Goal: Transaction & Acquisition: Purchase product/service

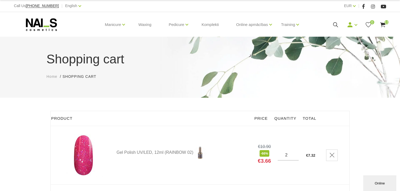
click at [333, 26] on icon at bounding box center [335, 25] width 7 height 7
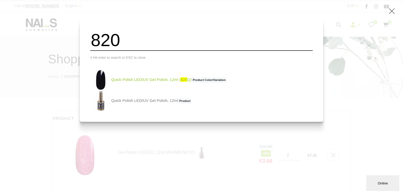
type input "820"
click at [156, 83] on link "Quick Polish LED/UV Gel Polish, 12ml ( 820 Q) Product Color/Variation" at bounding box center [158, 80] width 137 height 21
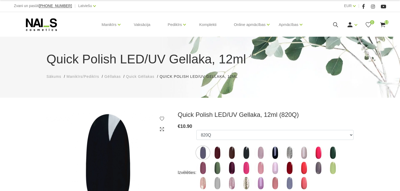
select select "6309"
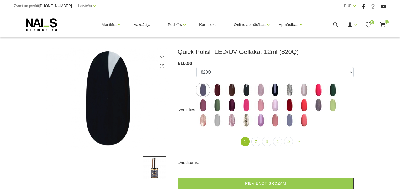
scroll to position [84, 0]
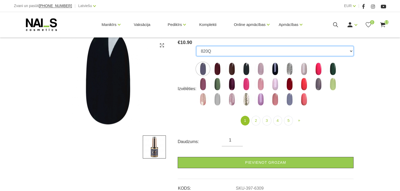
click at [225, 52] on select "550Q 551Q 807Q 813Q 462Q 401Q 443Q 445Q 569Q 560Q 552Q 568Q 510Q 413Q 529Q 484Q…" at bounding box center [274, 51] width 157 height 10
click at [196, 46] on select "550Q 551Q 807Q 813Q 462Q 401Q 443Q 445Q 569Q 560Q 552Q 568Q 510Q 413Q 529Q 484Q…" at bounding box center [274, 51] width 157 height 10
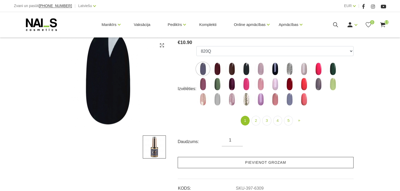
click at [263, 163] on link "Pievienot grozam" at bounding box center [266, 162] width 176 height 11
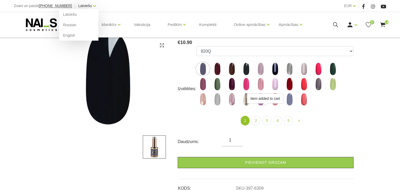
click at [79, 5] on link "Latviešu" at bounding box center [85, 6] width 14 height 6
click at [65, 34] on link "English" at bounding box center [78, 35] width 39 height 10
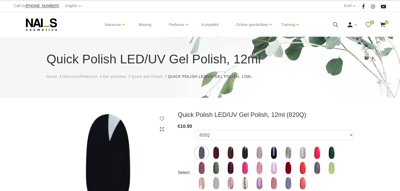
select select "6309"
click at [335, 34] on link "Login" at bounding box center [339, 33] width 39 height 10
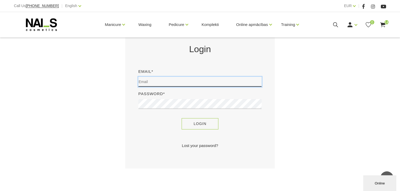
type input "[EMAIL_ADDRESS][DOMAIN_NAME]"
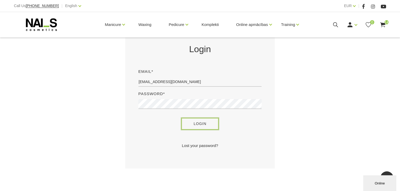
click at [199, 123] on button "Login" at bounding box center [200, 123] width 37 height 11
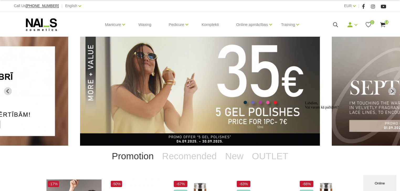
click at [334, 25] on icon at bounding box center [335, 25] width 7 height 7
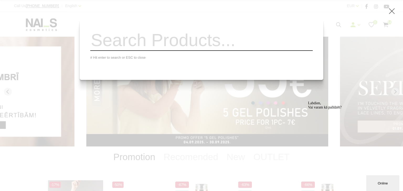
paste input "MILKY"
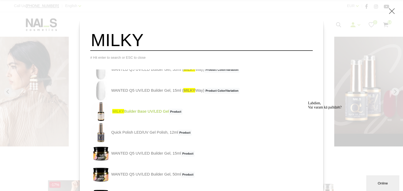
scroll to position [79, 0]
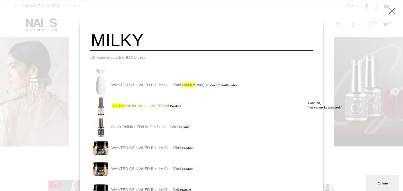
type input "MILKY"
click at [154, 108] on link "MILKY Builder Base UV/LED Gel Product" at bounding box center [136, 106] width 92 height 21
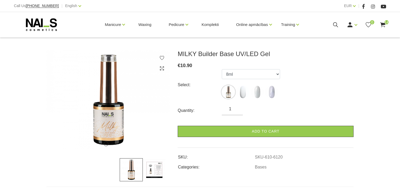
scroll to position [63, 0]
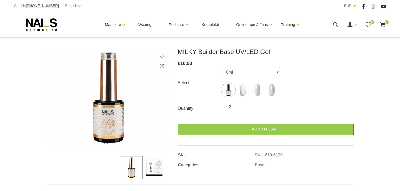
click at [237, 105] on input "2" at bounding box center [232, 107] width 21 height 6
click at [237, 105] on input "3" at bounding box center [232, 107] width 21 height 6
type input "2"
click at [235, 108] on input "2" at bounding box center [232, 107] width 21 height 6
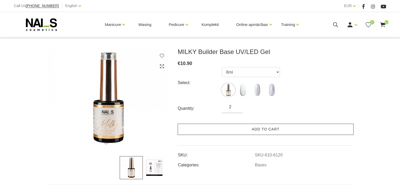
click at [263, 132] on link "Add to cart" at bounding box center [266, 129] width 176 height 11
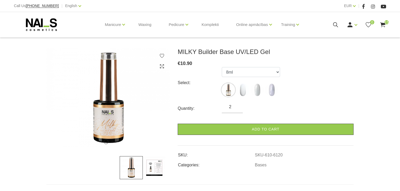
click at [335, 27] on icon at bounding box center [335, 25] width 7 height 7
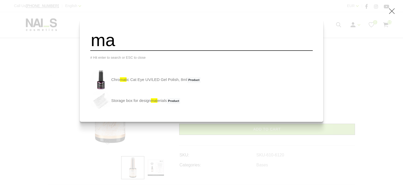
type input "m"
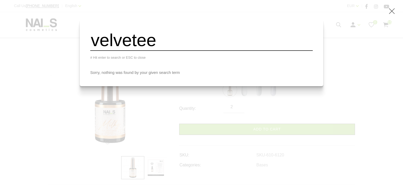
type input "velvetee"
click at [335, 38] on div "velvetee # Hit enter to search or ESC to close Sorry, nothing was found by your…" at bounding box center [201, 95] width 403 height 191
click at [395, 10] on div "velvetee # Hit enter to search or ESC to close Sorry, nothing was found by your…" at bounding box center [201, 95] width 403 height 191
click at [390, 11] on icon at bounding box center [392, 11] width 7 height 7
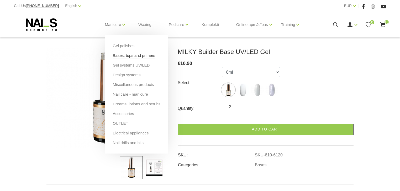
click at [120, 55] on link "Bases, tops and primers" at bounding box center [134, 56] width 43 height 6
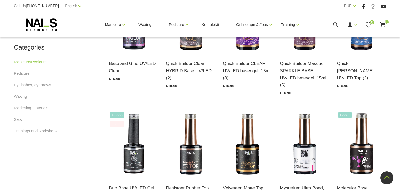
scroll to position [315, 0]
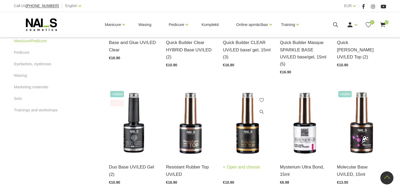
click at [249, 130] on img at bounding box center [247, 123] width 49 height 67
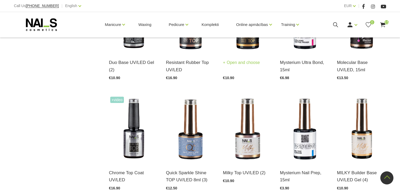
scroll to position [420, 0]
click at [259, 141] on img at bounding box center [247, 128] width 49 height 67
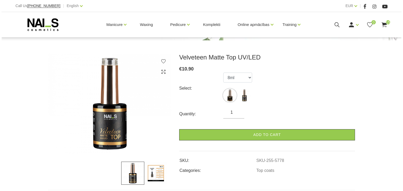
scroll to position [63, 0]
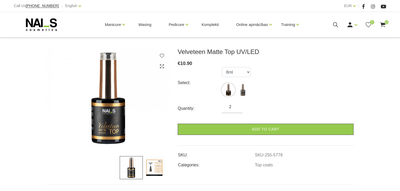
click at [236, 105] on input "2" at bounding box center [232, 107] width 21 height 6
click at [236, 105] on input "3" at bounding box center [232, 107] width 21 height 6
type input "4"
click at [236, 105] on input "4" at bounding box center [232, 107] width 21 height 6
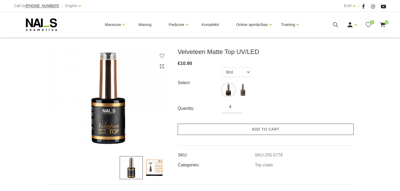
click at [274, 131] on link "Add to cart" at bounding box center [266, 129] width 176 height 11
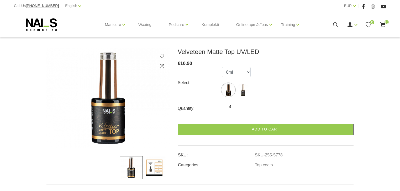
click at [333, 25] on icon at bounding box center [335, 25] width 7 height 7
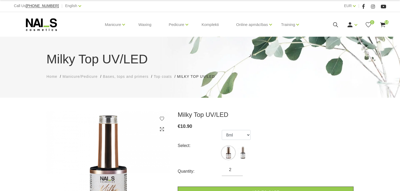
click at [237, 169] on input "2" at bounding box center [232, 170] width 21 height 6
type input "3"
click at [237, 169] on input "3" at bounding box center [232, 170] width 21 height 6
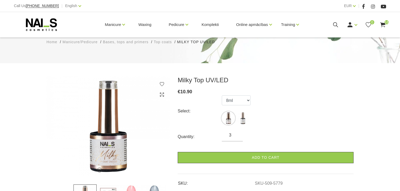
scroll to position [42, 0]
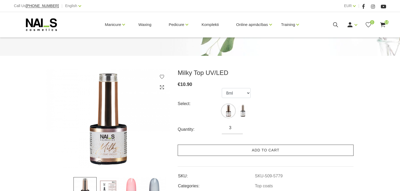
click at [269, 153] on link "Add to cart" at bounding box center [266, 150] width 176 height 11
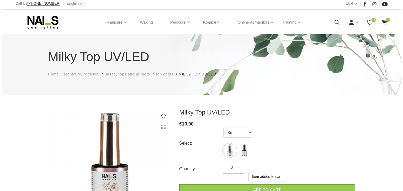
scroll to position [0, 0]
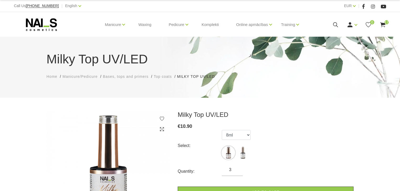
click at [337, 24] on icon at bounding box center [335, 25] width 7 height 7
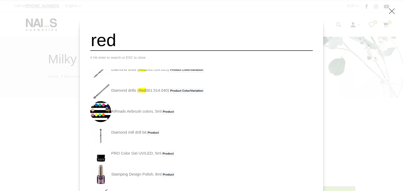
scroll to position [79, 0]
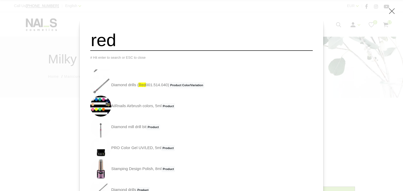
drag, startPoint x: 130, startPoint y: 41, endPoint x: 104, endPoint y: 39, distance: 26.5
click at [104, 39] on input "red" at bounding box center [201, 40] width 223 height 21
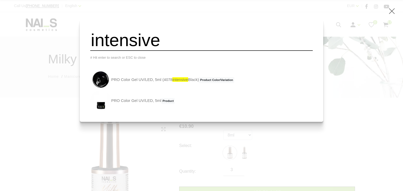
type input "intensive"
click at [390, 12] on icon at bounding box center [392, 11] width 7 height 7
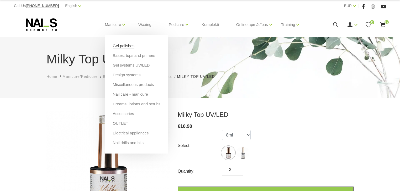
click at [124, 47] on link "Gel polishes" at bounding box center [124, 46] width 22 height 6
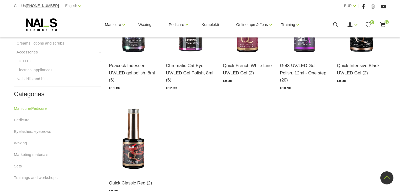
scroll to position [336, 0]
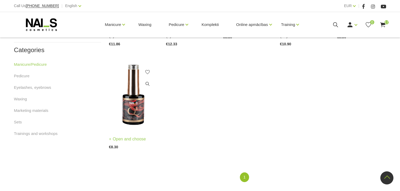
click at [135, 105] on img at bounding box center [133, 95] width 49 height 67
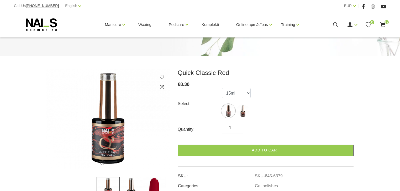
scroll to position [63, 0]
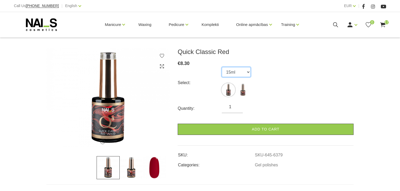
click at [238, 76] on select "15ml 8ml" at bounding box center [236, 72] width 29 height 10
select select "6379"
click at [222, 67] on select "15ml 8ml" at bounding box center [236, 72] width 29 height 10
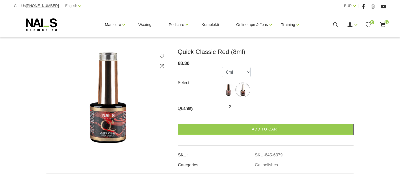
click at [235, 105] on input "2" at bounding box center [232, 107] width 21 height 6
type input "3"
click at [235, 105] on input "3" at bounding box center [232, 107] width 21 height 6
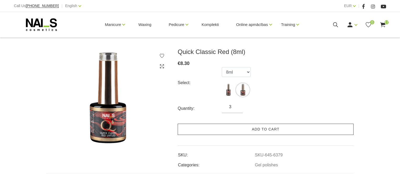
click at [271, 127] on link "Add to cart" at bounding box center [266, 129] width 176 height 11
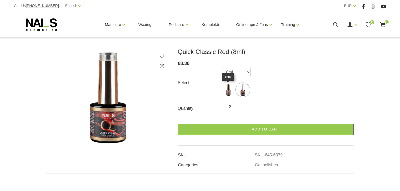
click at [228, 87] on img at bounding box center [228, 89] width 13 height 13
select select "6380"
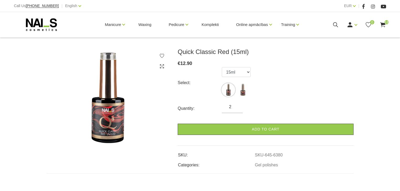
click at [237, 108] on input "2" at bounding box center [232, 107] width 21 height 6
type input "1"
click at [237, 108] on input "1" at bounding box center [232, 107] width 21 height 6
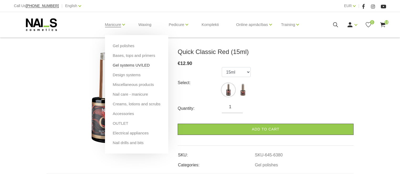
click at [121, 65] on link "Gel systems UV/LED" at bounding box center [131, 65] width 37 height 6
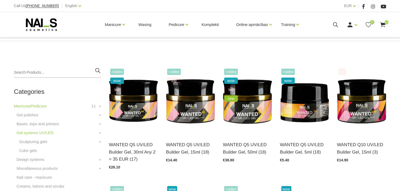
scroll to position [105, 0]
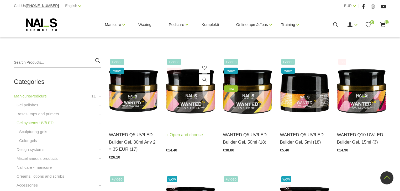
click at [189, 106] on img at bounding box center [190, 90] width 49 height 67
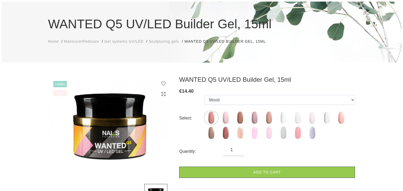
scroll to position [42, 0]
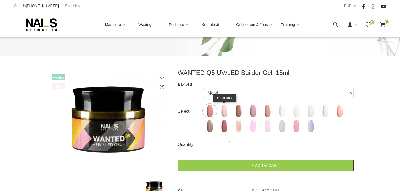
click at [221, 110] on img at bounding box center [224, 110] width 13 height 13
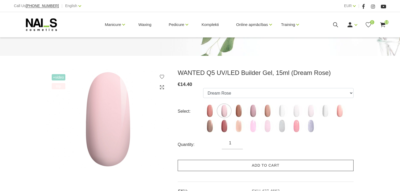
click at [266, 165] on link "Add to cart" at bounding box center [266, 165] width 176 height 11
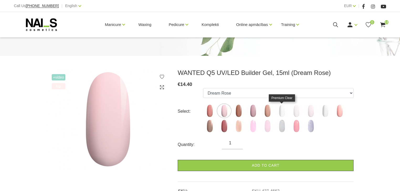
click at [282, 108] on img at bounding box center [281, 110] width 13 height 13
select select "4722"
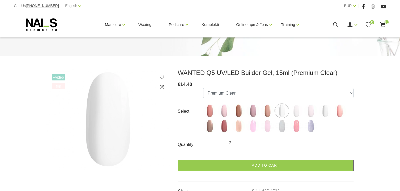
click at [236, 141] on input "2" at bounding box center [232, 143] width 21 height 6
type input "3"
click at [236, 141] on input "3" at bounding box center [232, 143] width 21 height 6
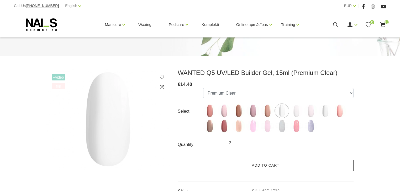
click at [261, 164] on link "Add to cart" at bounding box center [266, 165] width 176 height 11
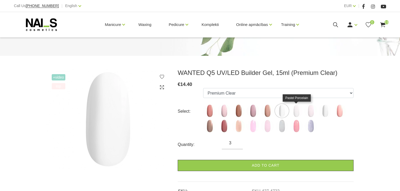
click at [297, 110] on img at bounding box center [296, 110] width 13 height 13
select select "4900"
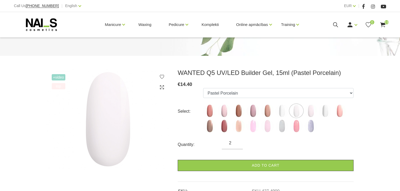
click at [236, 145] on input "2" at bounding box center [232, 143] width 21 height 6
click at [236, 145] on input "1" at bounding box center [232, 143] width 21 height 6
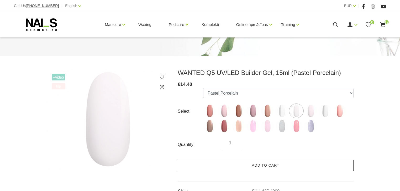
click at [251, 164] on link "Add to cart" at bounding box center [266, 165] width 176 height 11
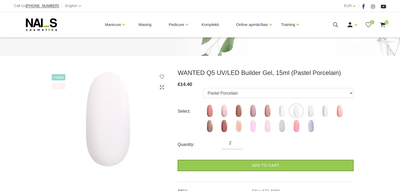
click at [237, 142] on input "2" at bounding box center [232, 143] width 21 height 6
type input "1"
click at [236, 146] on input "1" at bounding box center [232, 143] width 21 height 6
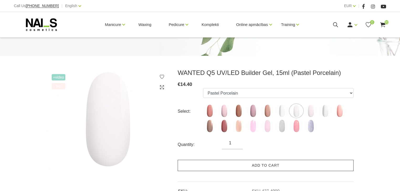
click at [249, 166] on link "Add to cart" at bounding box center [266, 165] width 176 height 11
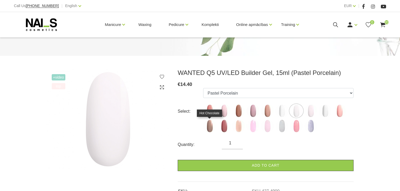
click at [210, 126] on img at bounding box center [209, 126] width 13 height 13
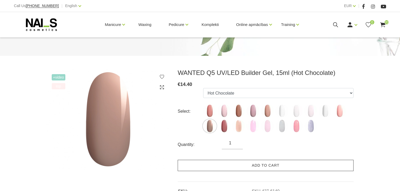
click at [256, 166] on link "Add to cart" at bounding box center [266, 165] width 176 height 11
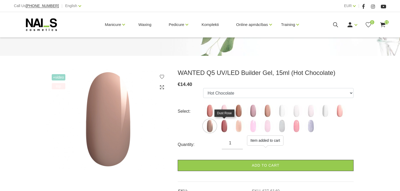
click at [226, 128] on img at bounding box center [224, 126] width 13 height 13
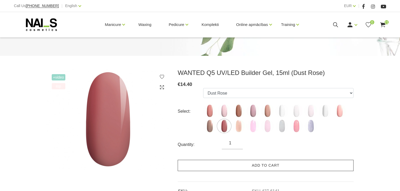
click at [266, 165] on link "Add to cart" at bounding box center [266, 165] width 176 height 11
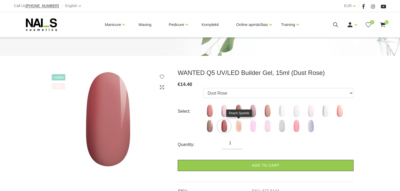
click at [241, 128] on img at bounding box center [238, 126] width 13 height 13
select select "6166"
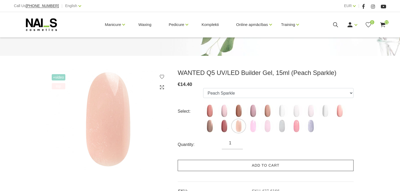
click at [262, 165] on link "Add to cart" at bounding box center [266, 165] width 176 height 11
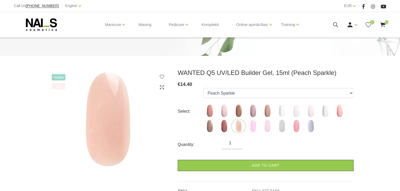
click at [383, 25] on icon at bounding box center [382, 25] width 7 height 7
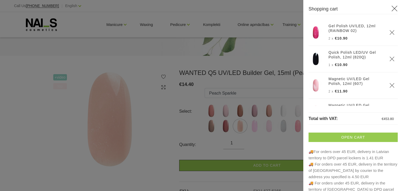
click at [335, 135] on link "Open cart" at bounding box center [353, 137] width 89 height 9
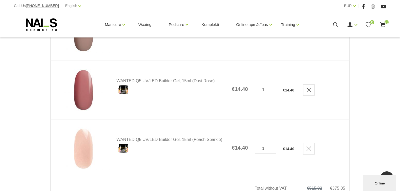
scroll to position [1322, 0]
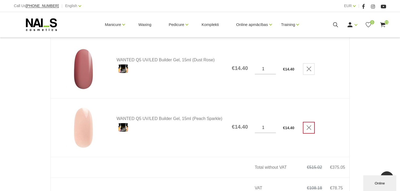
click at [309, 127] on icon "Delete" at bounding box center [308, 127] width 5 height 5
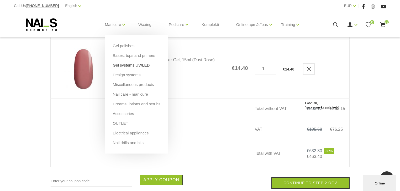
click at [124, 64] on link "Gel systems UV/LED" at bounding box center [131, 65] width 37 height 6
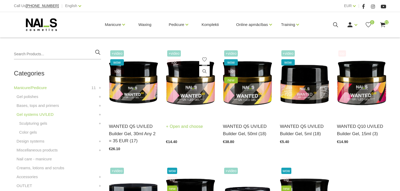
scroll to position [126, 0]
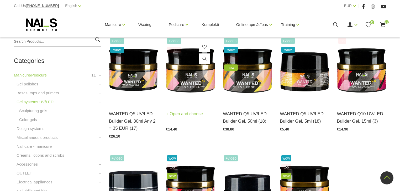
click at [187, 90] on img at bounding box center [190, 69] width 49 height 67
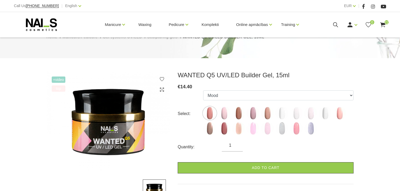
scroll to position [63, 0]
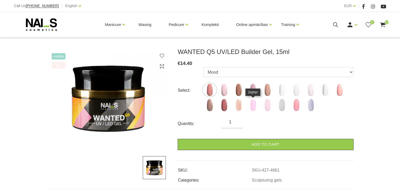
click at [251, 105] on img at bounding box center [252, 105] width 13 height 13
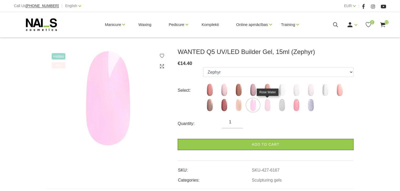
click at [267, 106] on img at bounding box center [267, 105] width 13 height 13
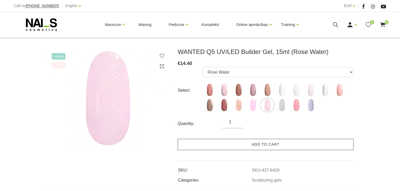
click at [267, 147] on link "Add to cart" at bounding box center [266, 144] width 176 height 11
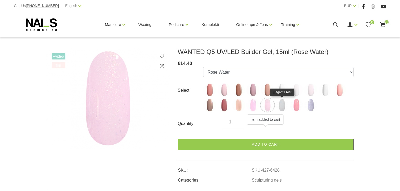
click at [280, 105] on img at bounding box center [281, 105] width 13 height 13
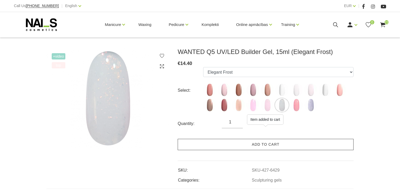
click at [276, 146] on link "Add to cart" at bounding box center [266, 144] width 176 height 11
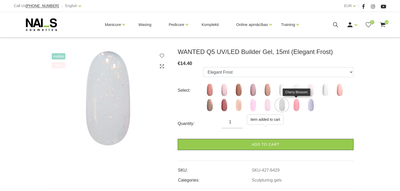
click at [296, 106] on img at bounding box center [296, 105] width 13 height 13
select select "6430"
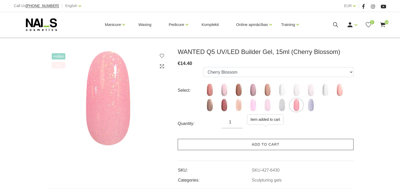
click at [274, 145] on link "Add to cart" at bounding box center [266, 144] width 176 height 11
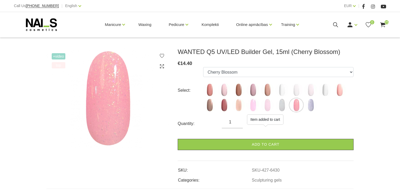
click at [325, 108] on ul "Mood Dream Rose Caramel Nude Sparkle Macchiato Premium Clear Pastel Porcelain B…" at bounding box center [278, 90] width 150 height 47
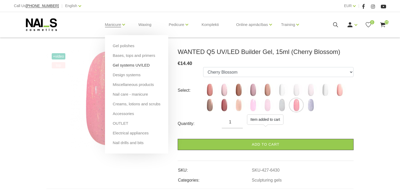
click at [122, 66] on link "Gel systems UV/LED" at bounding box center [131, 65] width 37 height 6
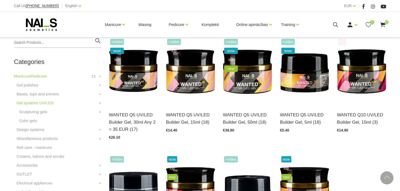
scroll to position [126, 0]
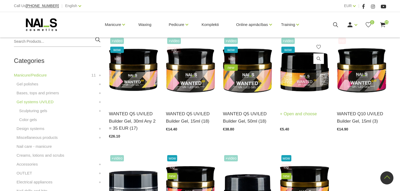
click at [309, 73] on img at bounding box center [304, 69] width 49 height 67
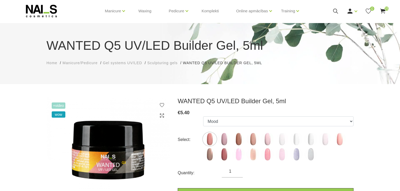
scroll to position [21, 0]
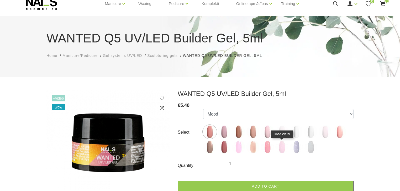
click at [280, 148] on img at bounding box center [281, 147] width 13 height 13
select select "6420"
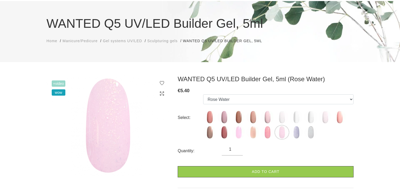
scroll to position [42, 0]
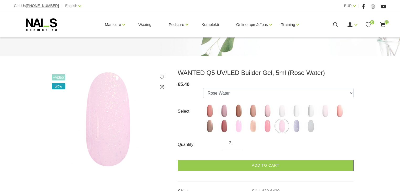
click at [237, 142] on input "2" at bounding box center [232, 143] width 21 height 6
type input "3"
click at [237, 142] on input "3" at bounding box center [232, 143] width 21 height 6
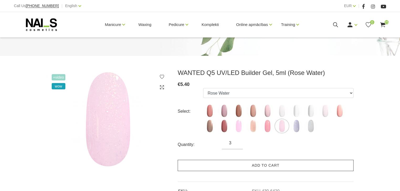
click at [241, 162] on link "Add to cart" at bounding box center [266, 165] width 176 height 11
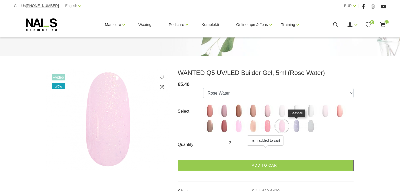
click at [298, 128] on img at bounding box center [296, 126] width 13 height 13
select select "6421"
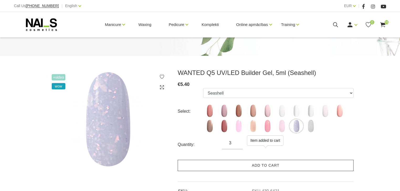
click at [257, 163] on link "Add to cart" at bounding box center [266, 165] width 176 height 11
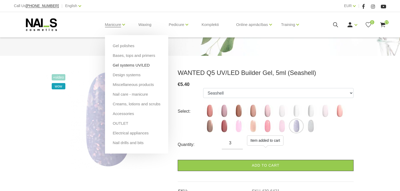
click at [120, 65] on link "Gel systems UV/LED" at bounding box center [131, 65] width 37 height 6
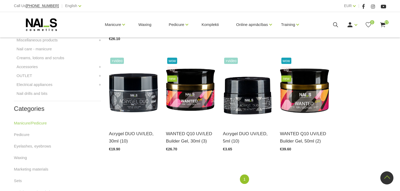
scroll to position [231, 0]
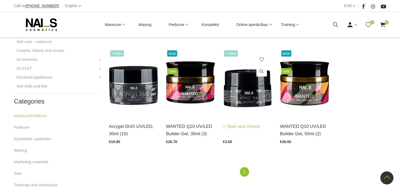
click at [244, 91] on img at bounding box center [247, 82] width 49 height 67
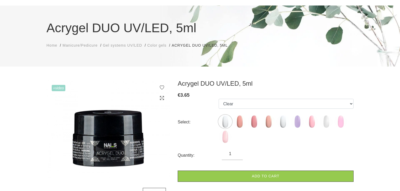
scroll to position [42, 0]
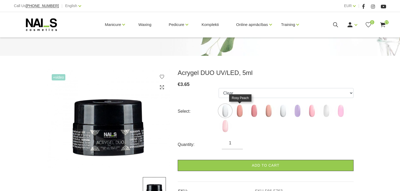
click at [238, 110] on img at bounding box center [239, 110] width 13 height 13
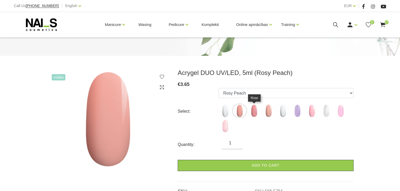
click at [250, 110] on img at bounding box center [253, 110] width 13 height 13
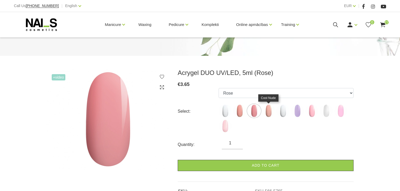
click at [265, 109] on img at bounding box center [268, 110] width 13 height 13
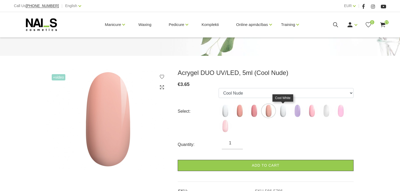
click at [283, 110] on img at bounding box center [282, 110] width 13 height 13
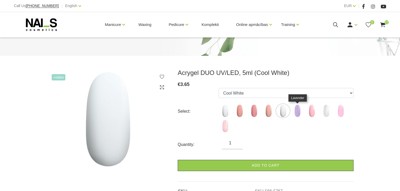
click at [300, 112] on img at bounding box center [297, 110] width 13 height 13
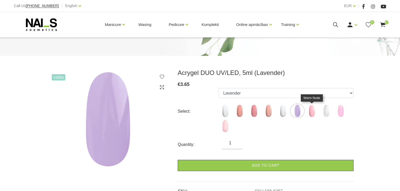
click at [310, 112] on img at bounding box center [311, 110] width 13 height 13
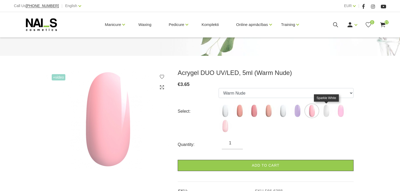
click at [329, 112] on img at bounding box center [326, 110] width 13 height 13
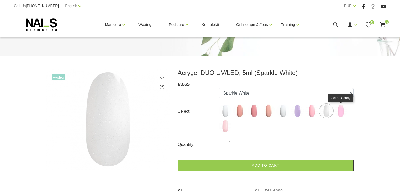
click at [342, 112] on img at bounding box center [340, 110] width 13 height 13
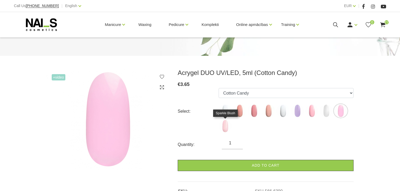
click at [221, 126] on img at bounding box center [225, 126] width 13 height 13
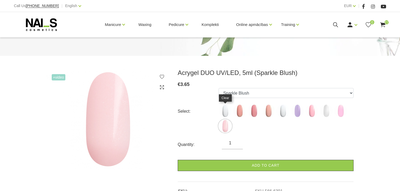
click at [224, 109] on img at bounding box center [225, 110] width 13 height 13
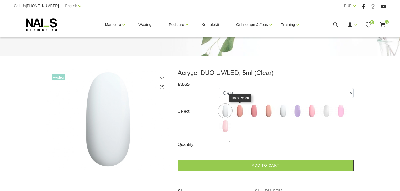
click at [237, 109] on img at bounding box center [239, 110] width 13 height 13
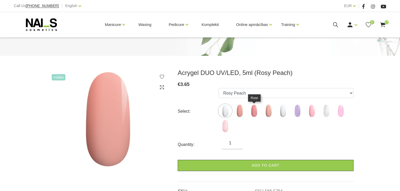
click at [252, 108] on img at bounding box center [253, 110] width 13 height 13
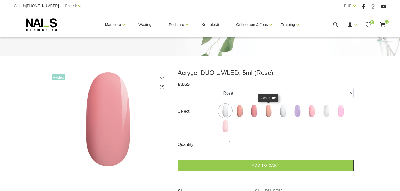
click at [266, 112] on img at bounding box center [268, 110] width 13 height 13
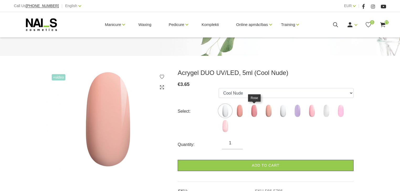
click at [255, 113] on img at bounding box center [253, 110] width 13 height 13
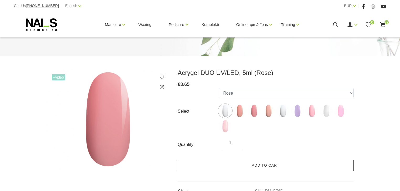
click at [274, 166] on link "Add to cart" at bounding box center [266, 165] width 176 height 11
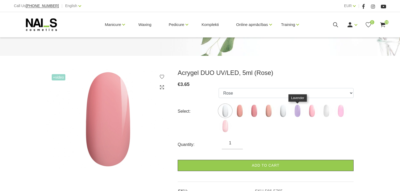
click at [297, 111] on img at bounding box center [297, 110] width 13 height 13
select select "6387"
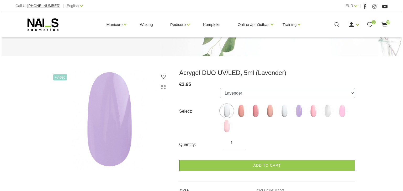
scroll to position [0, 0]
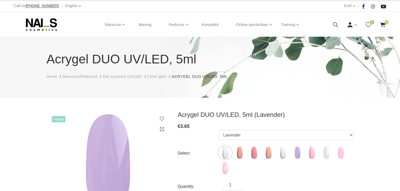
click at [386, 24] on icon at bounding box center [382, 25] width 7 height 7
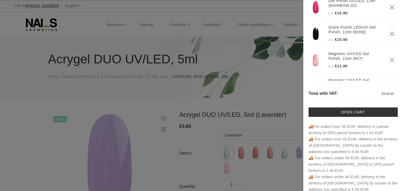
scroll to position [32, 0]
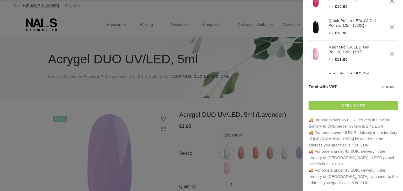
click at [348, 106] on link "Open cart" at bounding box center [353, 105] width 89 height 9
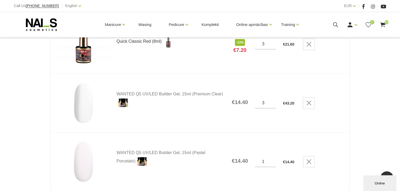
scroll to position [1050, 0]
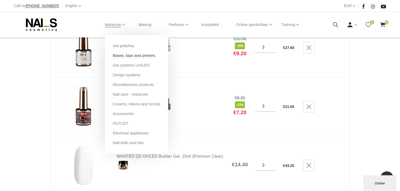
click at [125, 57] on link "Bases, tops and primers" at bounding box center [134, 56] width 43 height 6
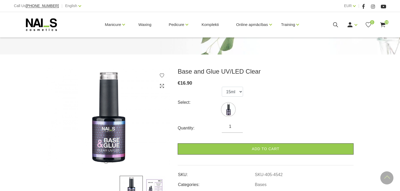
scroll to position [42, 0]
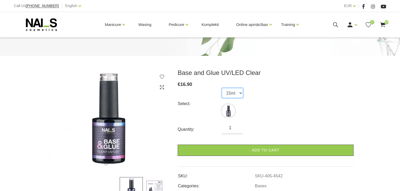
click at [225, 92] on select "15ml" at bounding box center [232, 93] width 21 height 10
click at [226, 92] on select "15ml" at bounding box center [232, 93] width 21 height 10
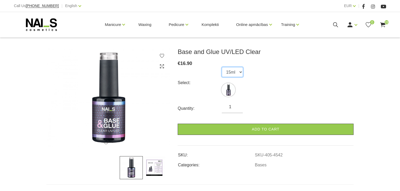
scroll to position [0, 0]
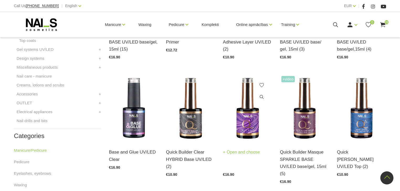
scroll to position [210, 0]
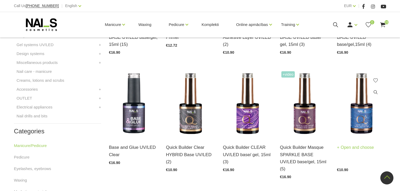
click at [367, 116] on img at bounding box center [361, 103] width 49 height 67
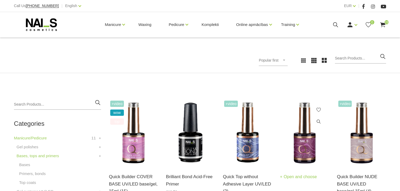
scroll to position [84, 0]
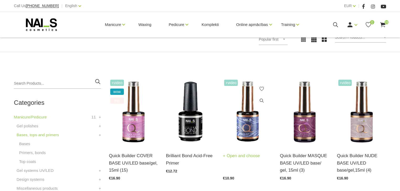
click at [252, 132] on img at bounding box center [247, 111] width 49 height 67
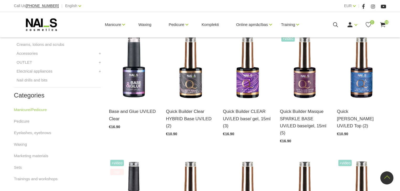
scroll to position [252, 0]
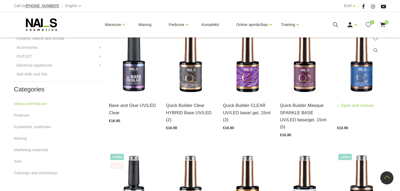
click at [360, 84] on img at bounding box center [361, 61] width 49 height 67
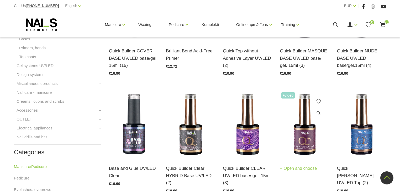
scroll to position [210, 0]
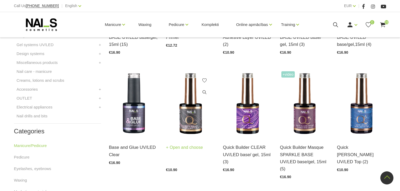
click at [185, 123] on img at bounding box center [190, 103] width 49 height 67
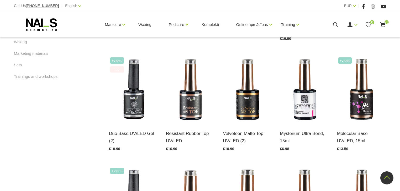
scroll to position [357, 0]
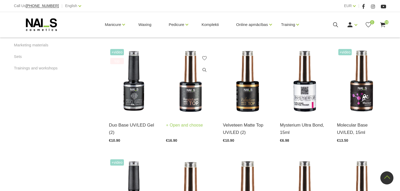
click at [195, 86] on img at bounding box center [190, 81] width 49 height 67
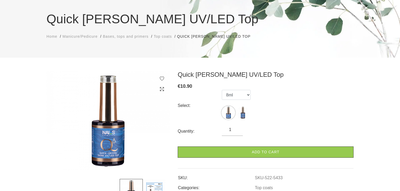
scroll to position [42, 0]
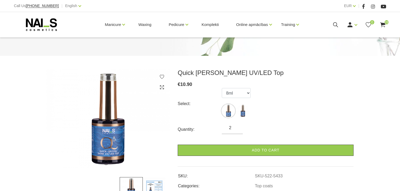
click at [236, 126] on input "2" at bounding box center [232, 128] width 21 height 6
click at [236, 126] on input "3" at bounding box center [232, 128] width 21 height 6
type input "4"
click at [236, 126] on input "4" at bounding box center [232, 128] width 21 height 6
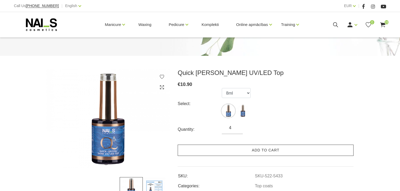
click at [262, 150] on link "Add to cart" at bounding box center [266, 150] width 176 height 11
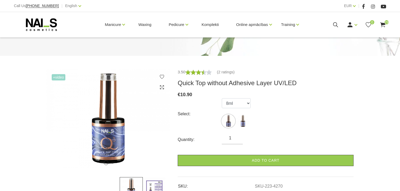
scroll to position [42, 0]
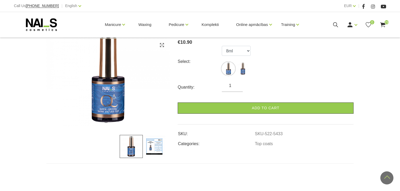
scroll to position [84, 0]
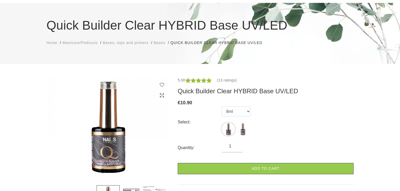
scroll to position [42, 0]
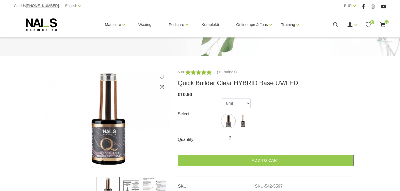
click at [236, 136] on input "2" at bounding box center [232, 138] width 21 height 6
type input "3"
click at [236, 136] on input "3" at bounding box center [232, 138] width 21 height 6
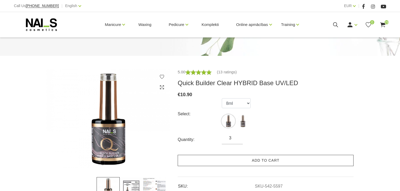
click at [264, 165] on link "Add to cart" at bounding box center [266, 160] width 176 height 11
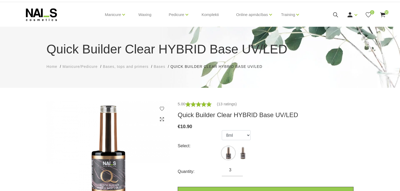
scroll to position [0, 0]
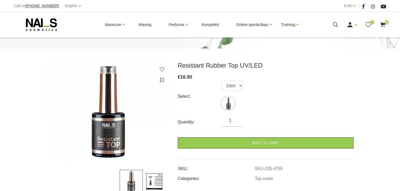
scroll to position [42, 0]
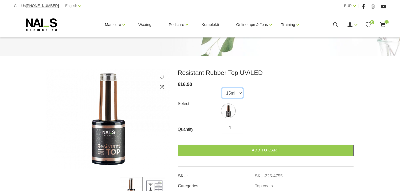
click at [236, 93] on select "15ml" at bounding box center [232, 93] width 21 height 10
click at [233, 94] on select "15ml" at bounding box center [232, 93] width 21 height 10
click at [236, 125] on input "2" at bounding box center [232, 128] width 21 height 6
type input "3"
click at [236, 127] on input "3" at bounding box center [232, 128] width 21 height 6
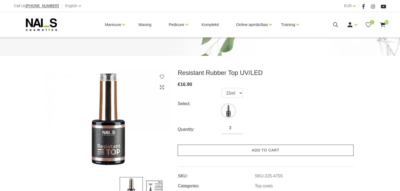
click at [256, 146] on link "Add to cart" at bounding box center [266, 150] width 176 height 11
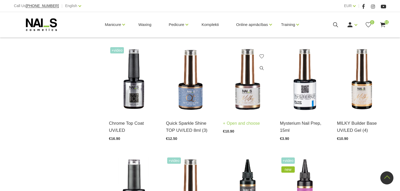
scroll to position [462, 0]
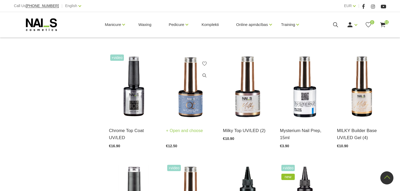
click at [189, 98] on img at bounding box center [190, 86] width 49 height 67
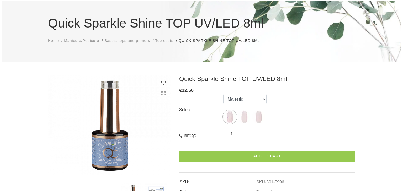
scroll to position [42, 0]
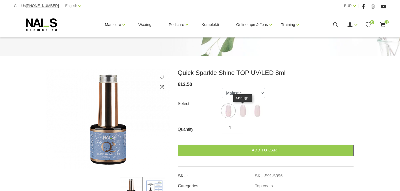
click at [240, 110] on img at bounding box center [242, 110] width 13 height 13
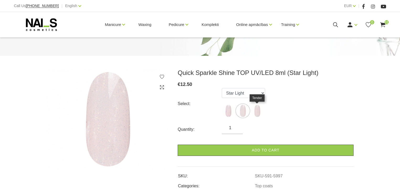
click at [257, 110] on img at bounding box center [257, 110] width 13 height 13
click at [232, 112] on img at bounding box center [228, 110] width 13 height 13
click at [242, 113] on img at bounding box center [242, 110] width 13 height 13
click at [243, 111] on img at bounding box center [242, 110] width 13 height 13
click at [241, 93] on select "Majestic Star Light Tender" at bounding box center [243, 93] width 43 height 10
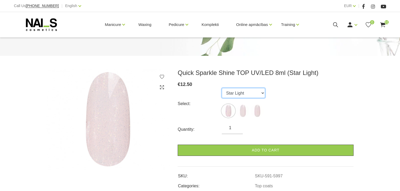
select select "5998"
click at [222, 88] on select "Majestic Star Light Tender" at bounding box center [243, 93] width 43 height 10
click at [237, 127] on input "1" at bounding box center [232, 128] width 21 height 6
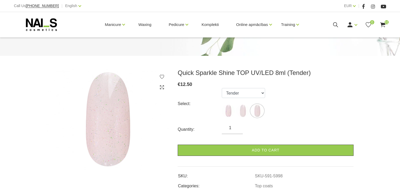
click at [237, 127] on input "1" at bounding box center [232, 128] width 21 height 6
type input "2"
click at [279, 129] on div "Quantity: 2" at bounding box center [266, 129] width 176 height 9
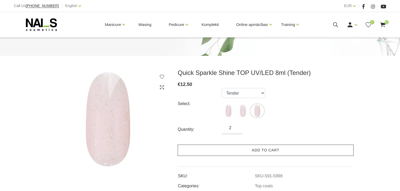
click at [275, 147] on link "Add to cart" at bounding box center [266, 150] width 176 height 11
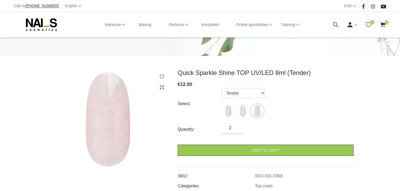
click at [387, 22] on span "32" at bounding box center [386, 22] width 4 height 4
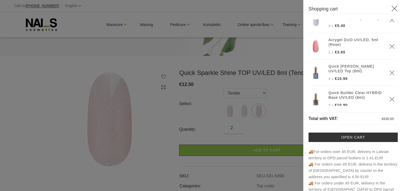
scroll to position [808, 0]
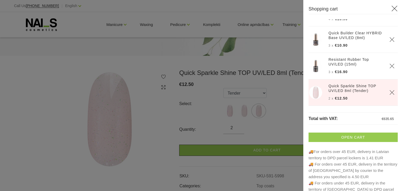
click at [355, 137] on link "Open cart" at bounding box center [353, 137] width 89 height 9
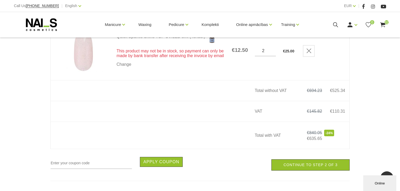
scroll to position [1929, 0]
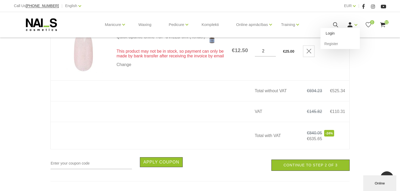
click at [336, 33] on link "Login" at bounding box center [339, 33] width 39 height 10
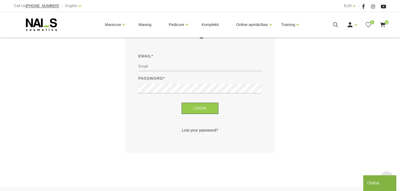
scroll to position [126, 0]
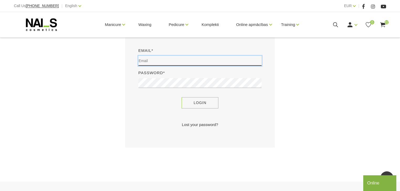
type input "davy_de_graef@hotmail.com"
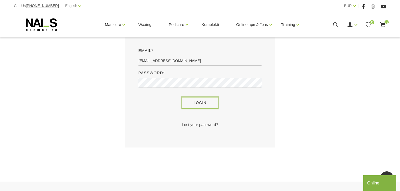
click at [204, 98] on button "Login" at bounding box center [200, 102] width 37 height 11
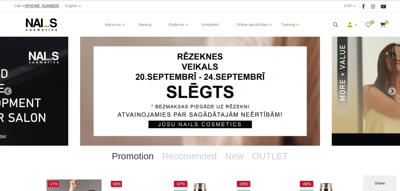
click at [384, 23] on use at bounding box center [382, 24] width 5 height 5
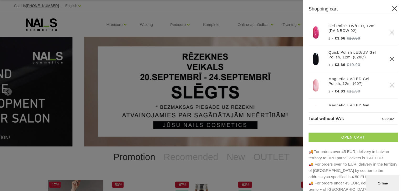
click at [349, 137] on link "Open cart" at bounding box center [353, 137] width 89 height 9
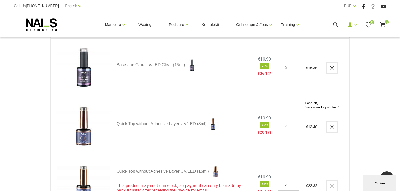
scroll to position [672, 0]
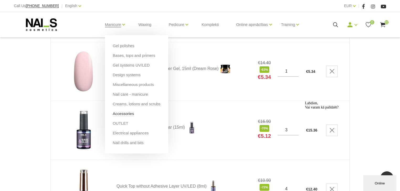
click at [122, 112] on link "Accessories" at bounding box center [123, 114] width 21 height 6
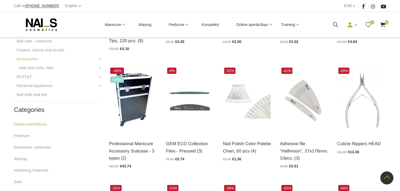
scroll to position [189, 0]
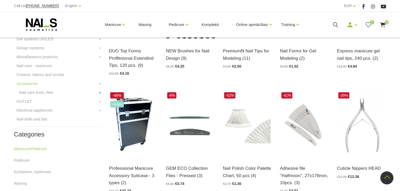
click at [99, 92] on link "+" at bounding box center [100, 92] width 2 height 6
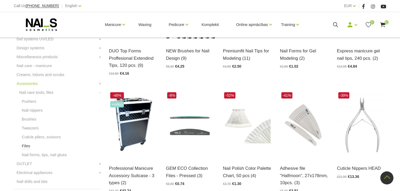
click at [25, 145] on link "Files" at bounding box center [26, 146] width 8 height 6
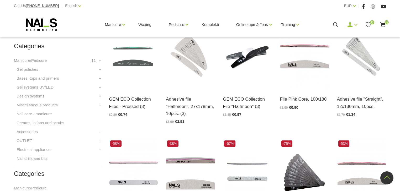
scroll to position [105, 0]
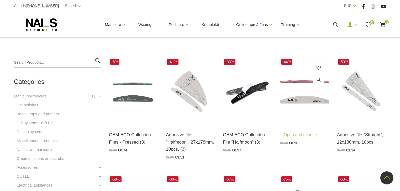
click at [306, 107] on img at bounding box center [304, 90] width 49 height 67
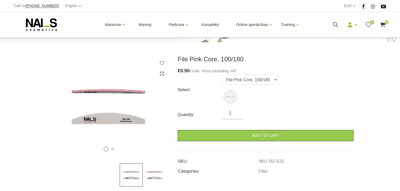
scroll to position [63, 0]
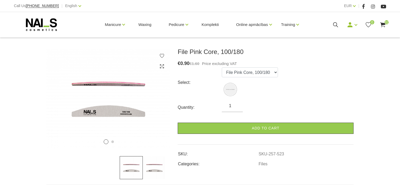
click at [237, 105] on input "1" at bounding box center [232, 106] width 21 height 6
click at [274, 105] on div "Quantity: 20" at bounding box center [266, 107] width 176 height 9
drag, startPoint x: 232, startPoint y: 107, endPoint x: 229, endPoint y: 106, distance: 2.9
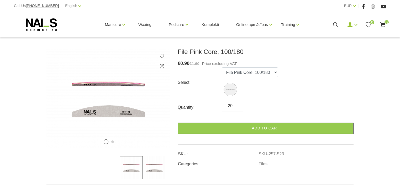
click at [229, 106] on input "20" at bounding box center [232, 106] width 21 height 6
type input "25"
click at [290, 100] on form "Select: File Pink Core, 100/180 Quantity: 25 Add to cart" at bounding box center [266, 100] width 176 height 67
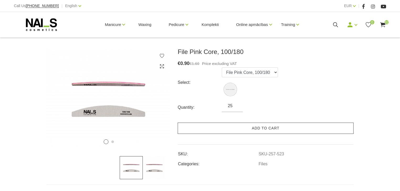
click at [271, 129] on link "Add to cart" at bounding box center [266, 128] width 176 height 11
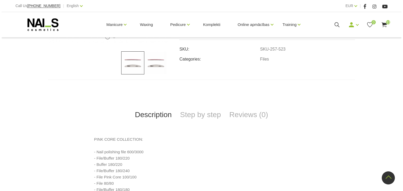
scroll to position [21, 0]
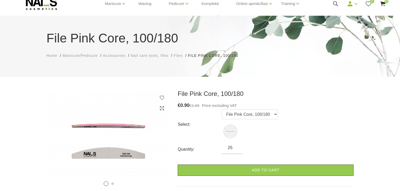
click at [384, 3] on use at bounding box center [382, 3] width 5 height 5
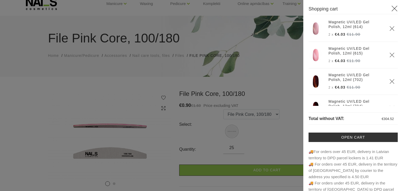
scroll to position [0, 0]
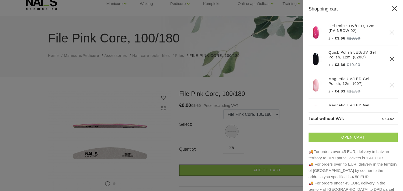
click at [351, 136] on link "Open cart" at bounding box center [353, 137] width 89 height 9
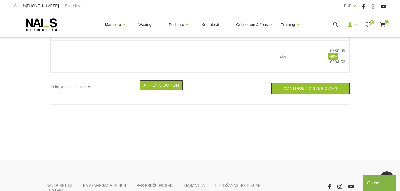
scroll to position [1952, 0]
